Goal: Participate in discussion

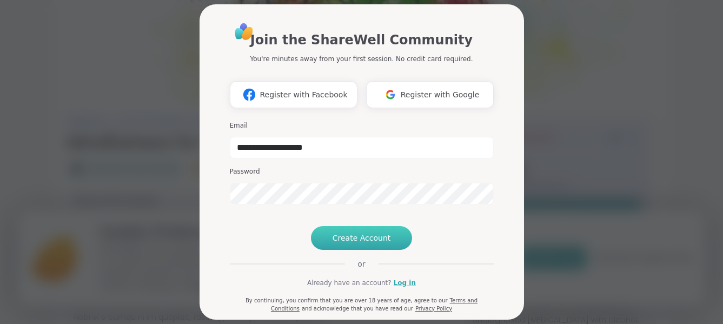
click at [353, 243] on span "Create Account" at bounding box center [361, 237] width 58 height 11
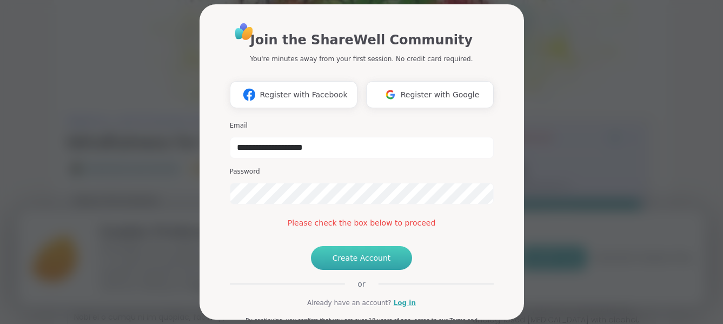
scroll to position [78, 0]
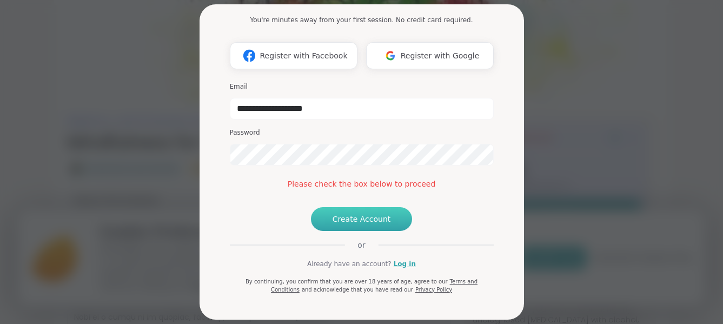
click at [362, 217] on span "Create Account" at bounding box center [361, 218] width 58 height 11
click at [398, 269] on link "Log in" at bounding box center [404, 264] width 22 height 10
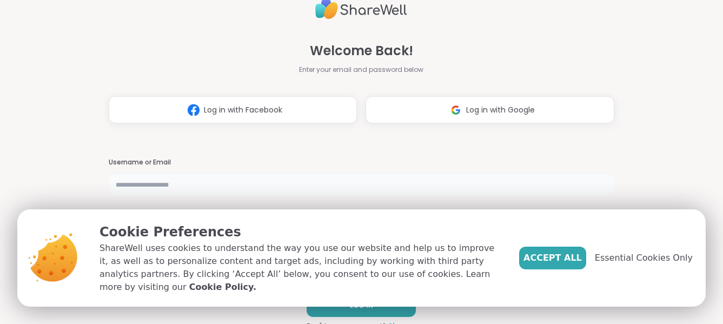
type input "**********"
click at [571, 257] on button "Accept All" at bounding box center [552, 257] width 67 height 23
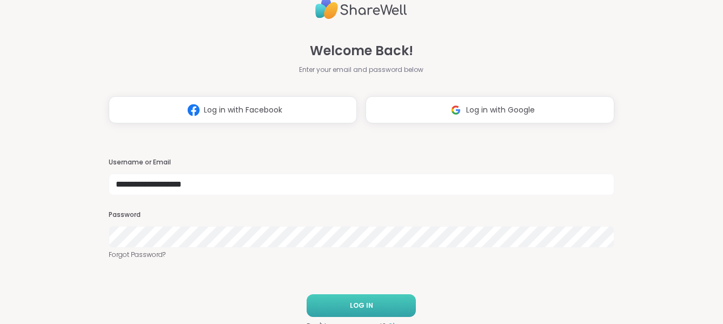
click at [368, 306] on span "LOG IN" at bounding box center [361, 305] width 23 height 10
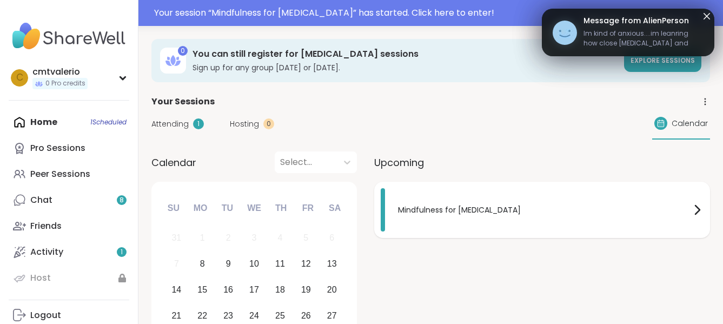
click at [443, 212] on span "Mindfulness for [MEDICAL_DATA]" at bounding box center [544, 209] width 292 height 11
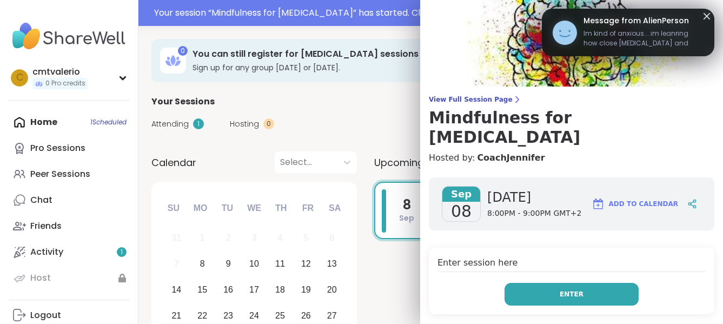
click at [536, 283] on button "Enter" at bounding box center [571, 294] width 134 height 23
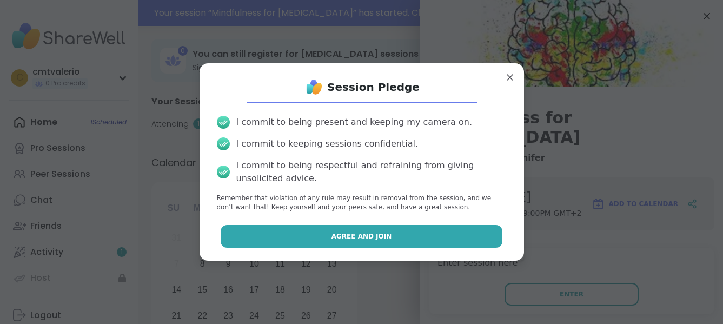
click at [362, 233] on span "Agree and Join" at bounding box center [361, 236] width 61 height 10
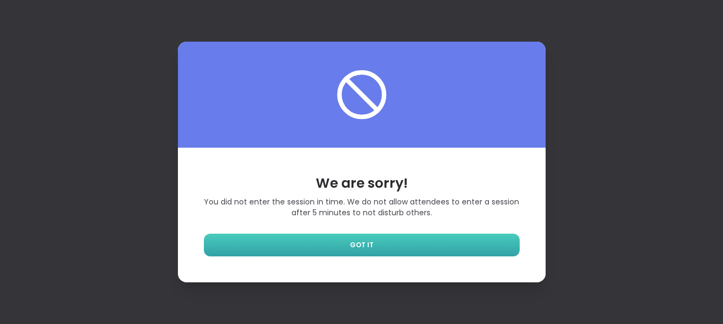
click at [403, 248] on link "GOT IT" at bounding box center [362, 244] width 316 height 23
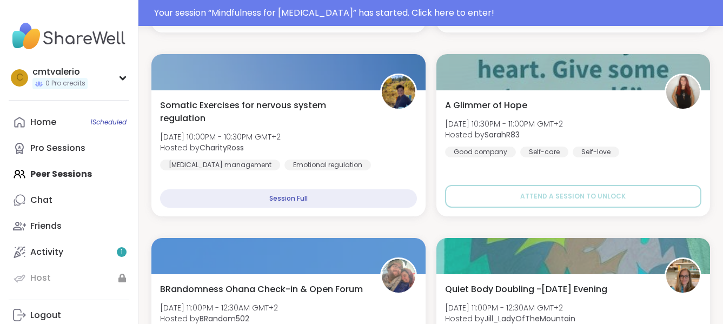
scroll to position [937, 0]
